Goal: Transaction & Acquisition: Purchase product/service

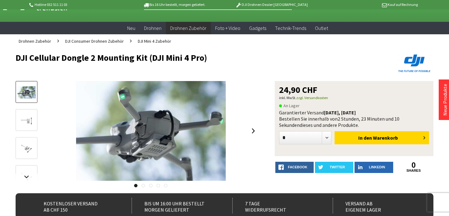
scroll to position [23, 0]
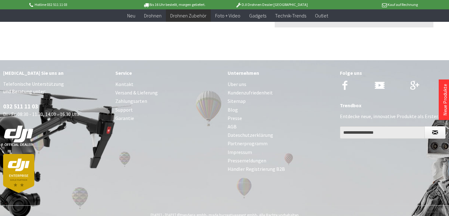
scroll to position [379, 0]
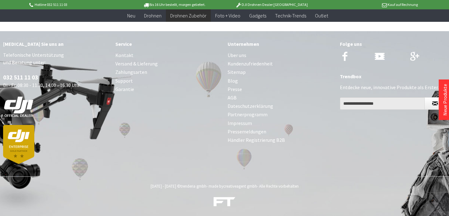
click at [125, 64] on link "Versand & Lieferung" at bounding box center [168, 64] width 106 height 8
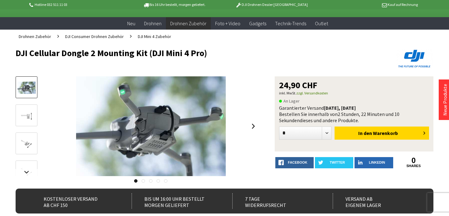
scroll to position [33, 0]
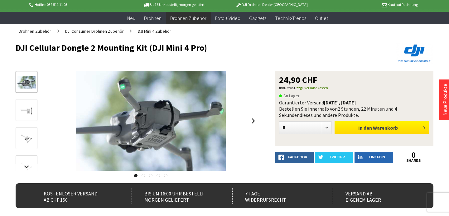
click at [375, 127] on span "Warenkorb" at bounding box center [385, 128] width 25 height 6
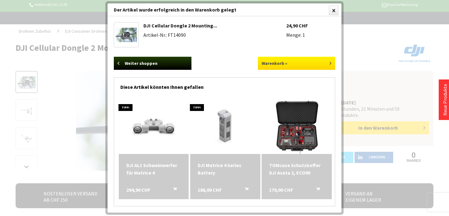
click at [273, 62] on link "Warenkorb »" at bounding box center [297, 63] width 78 height 13
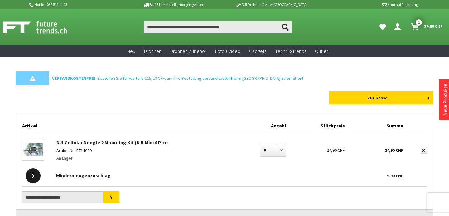
click at [396, 27] on icon "Dein Konto" at bounding box center [397, 24] width 7 height 5
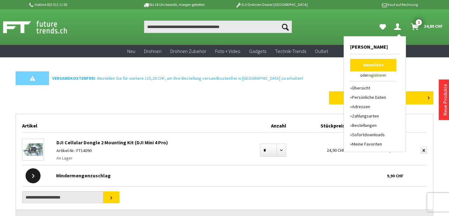
click at [372, 67] on link "Anmelden" at bounding box center [373, 65] width 46 height 12
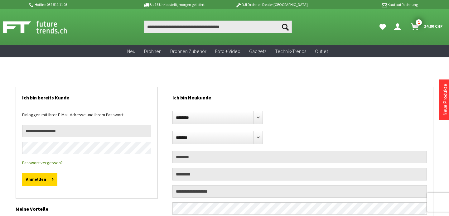
select select "**"
click at [102, 131] on input "email" at bounding box center [86, 131] width 129 height 12
type input "**********"
click at [35, 180] on button "Anmelden" at bounding box center [39, 179] width 35 height 13
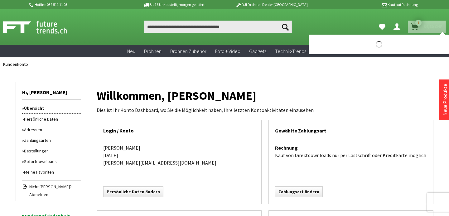
click at [415, 27] on icon "Warenkorb" at bounding box center [415, 24] width 8 height 5
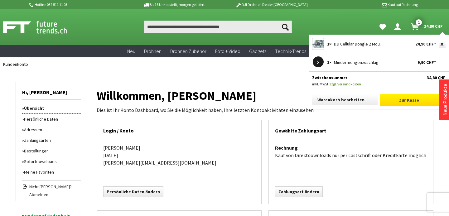
click at [408, 100] on link "Zur Kasse" at bounding box center [413, 100] width 66 height 12
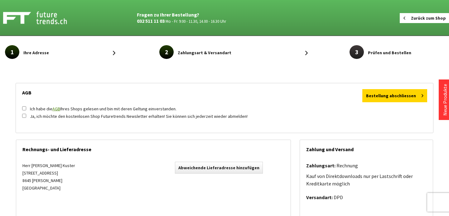
click at [424, 20] on link "Zurück zum Shop" at bounding box center [424, 18] width 49 height 10
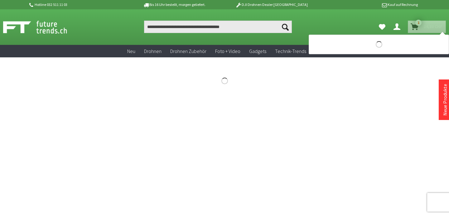
click at [415, 27] on icon "Warenkorb" at bounding box center [415, 24] width 8 height 5
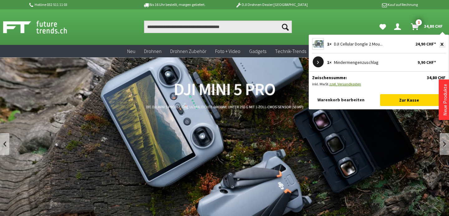
click at [354, 100] on link "Warenkorb bearbeiten" at bounding box center [345, 99] width 66 height 11
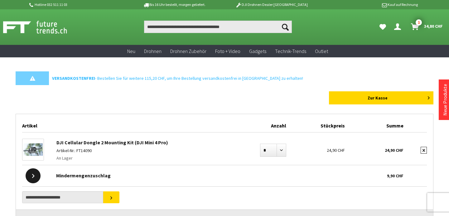
click at [424, 150] on icon "submit" at bounding box center [424, 150] width 2 height 3
